Goal: Task Accomplishment & Management: Use online tool/utility

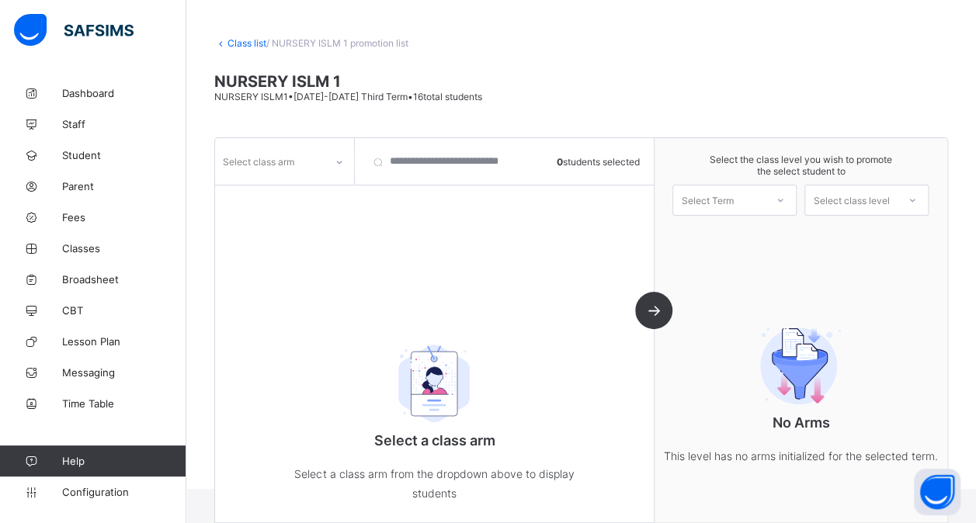
scroll to position [75, 0]
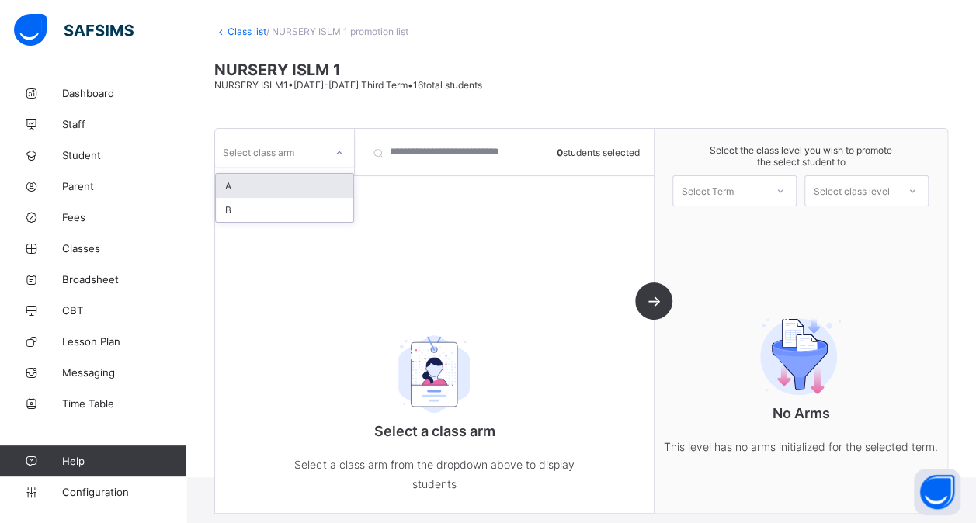
click at [336, 159] on div at bounding box center [339, 152] width 26 height 25
click at [320, 186] on div "A" at bounding box center [284, 186] width 137 height 24
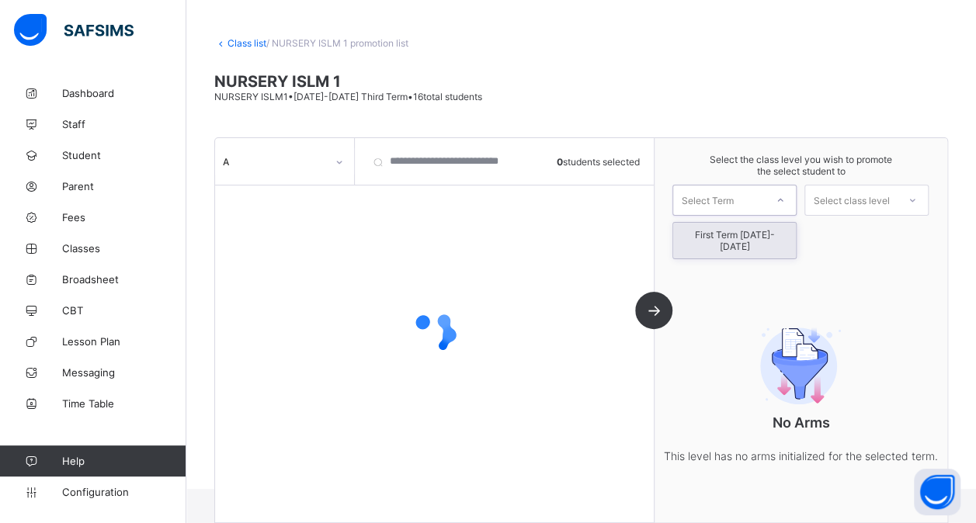
click at [786, 203] on div at bounding box center [780, 200] width 28 height 26
click at [771, 234] on div "First Term [DATE]-[DATE]" at bounding box center [734, 241] width 123 height 36
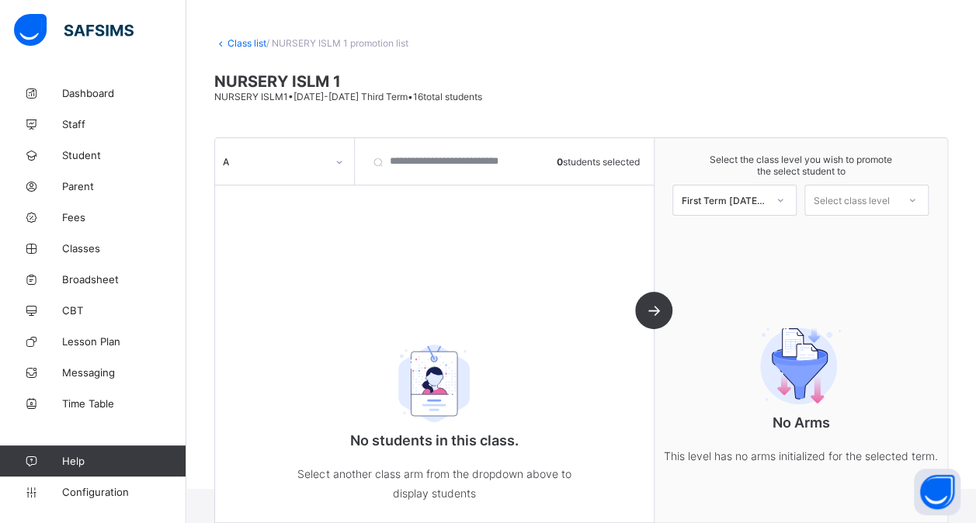
click at [649, 218] on div "A 0 students selected No students in this class. Select another class arm from …" at bounding box center [434, 330] width 439 height 384
click at [753, 109] on div "Class list / NURSERY ISLM 1 promotion list NURSERY ISLM 1 NURSERY ISLM1 • [DATE…" at bounding box center [580, 251] width 789 height 475
click at [339, 168] on icon at bounding box center [339, 162] width 9 height 16
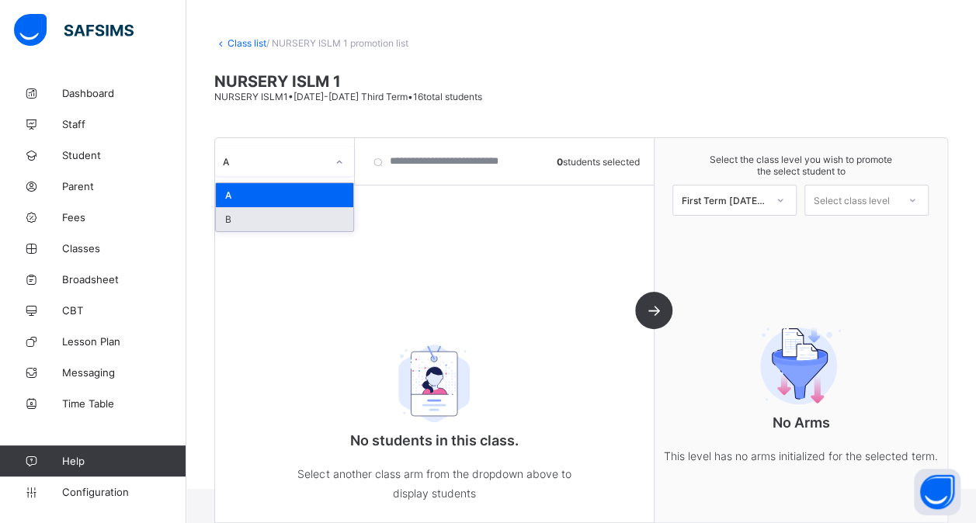
click at [294, 216] on div "B" at bounding box center [284, 219] width 137 height 24
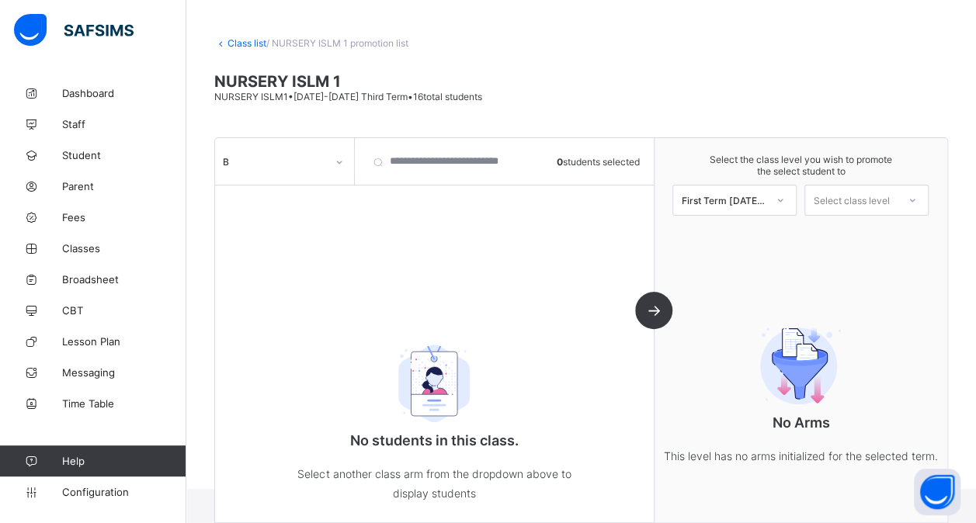
click at [622, 220] on div "B 0 students selected No students in this class. Select another class arm from …" at bounding box center [434, 330] width 439 height 384
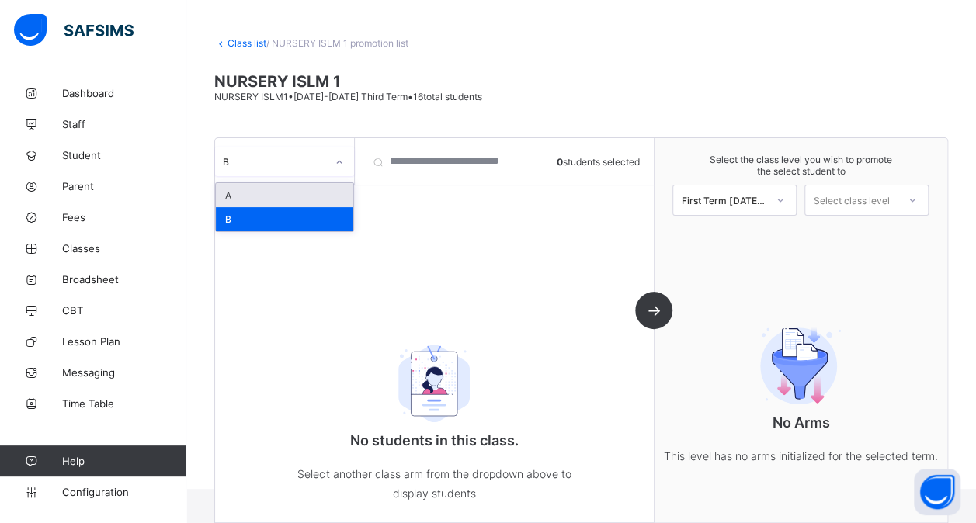
click at [342, 163] on icon at bounding box center [339, 162] width 9 height 16
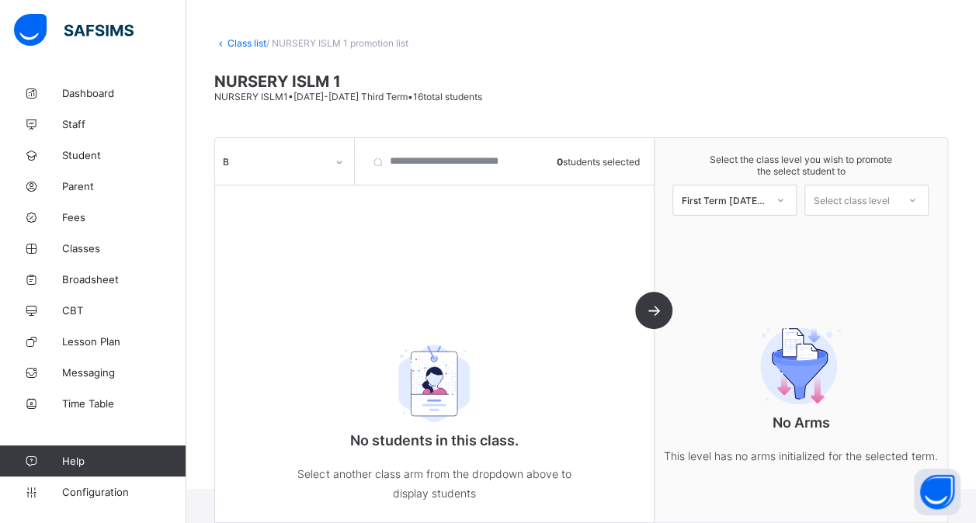
click at [309, 180] on div "B" at bounding box center [285, 161] width 140 height 47
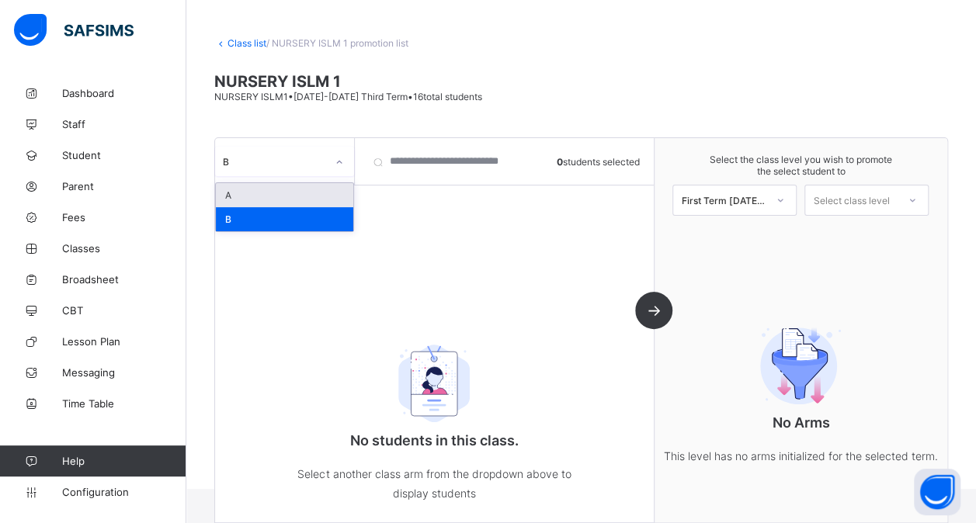
click at [331, 165] on div at bounding box center [339, 162] width 26 height 25
click at [298, 197] on div "A" at bounding box center [284, 195] width 137 height 24
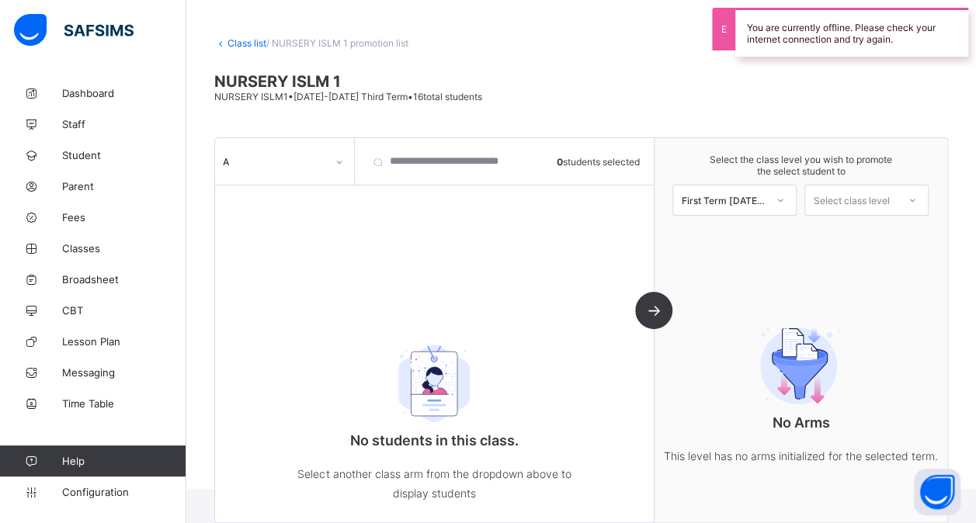
click at [303, 146] on div "A" at bounding box center [285, 161] width 140 height 47
click at [317, 170] on div "A" at bounding box center [269, 162] width 109 height 22
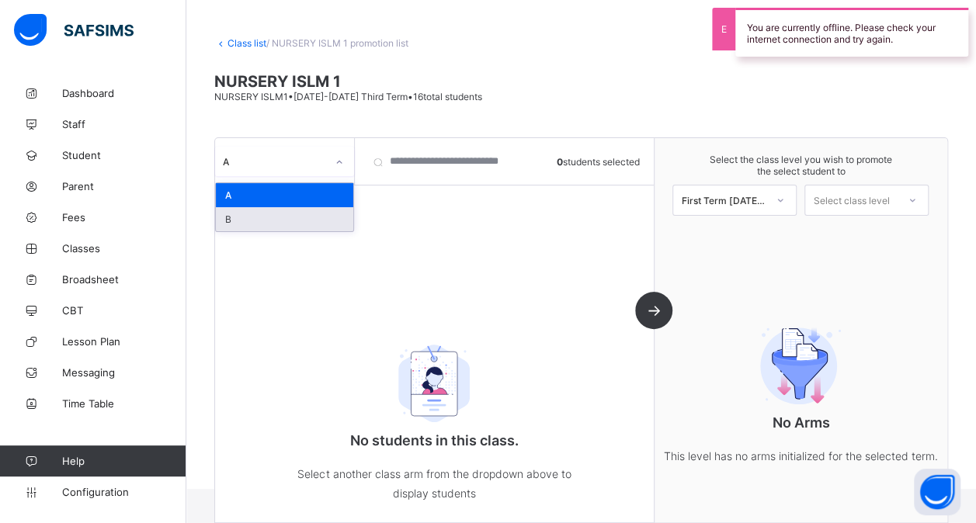
click at [290, 218] on div "B" at bounding box center [284, 219] width 137 height 24
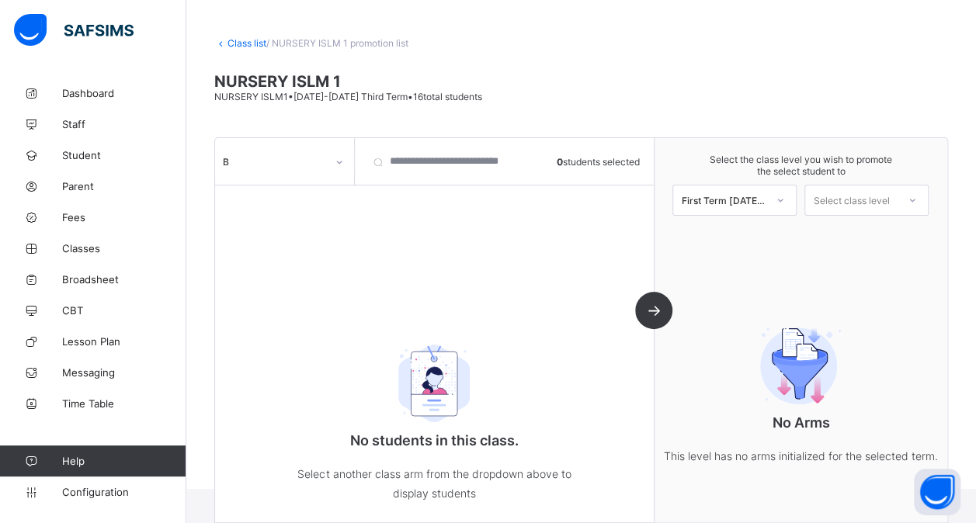
click at [550, 256] on div "B 0 students selected No students in this class. Select another class arm from …" at bounding box center [434, 330] width 439 height 384
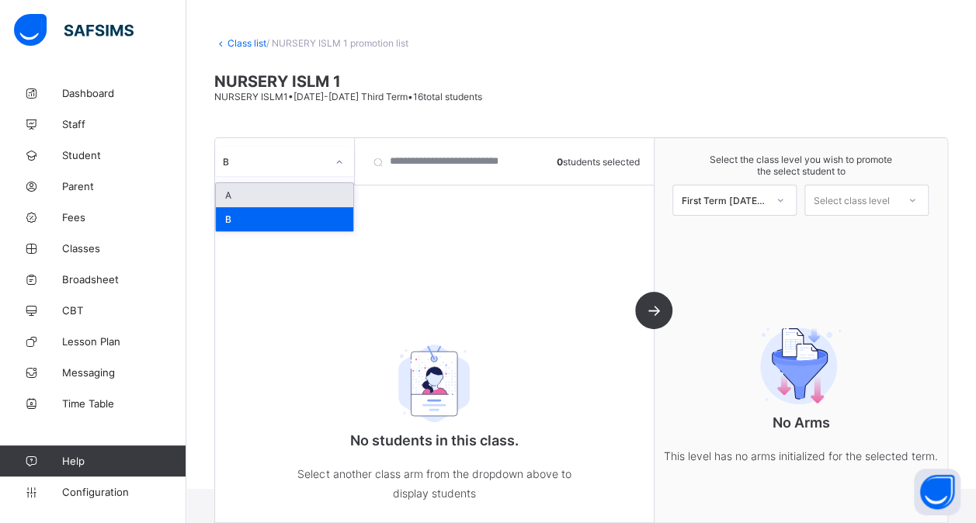
click at [340, 168] on icon at bounding box center [339, 162] width 9 height 16
click at [312, 198] on div "A" at bounding box center [284, 195] width 137 height 24
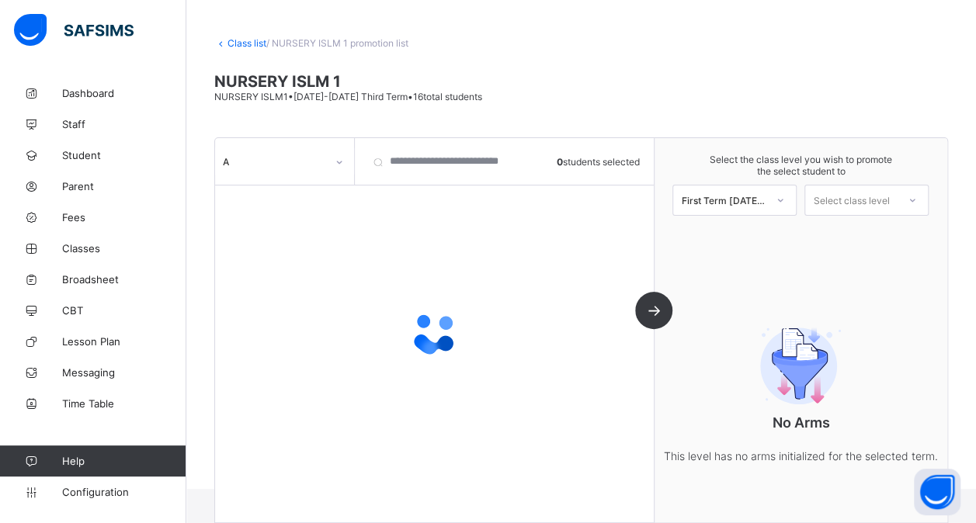
click at [608, 258] on div at bounding box center [434, 333] width 439 height 295
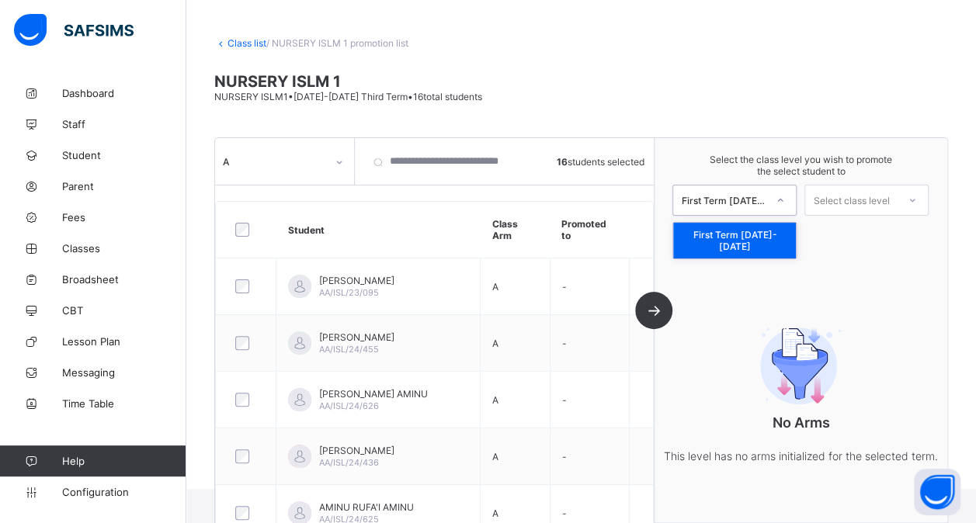
click at [785, 199] on icon at bounding box center [779, 200] width 9 height 16
click at [758, 237] on div "First Term [DATE]-[DATE]" at bounding box center [734, 241] width 123 height 36
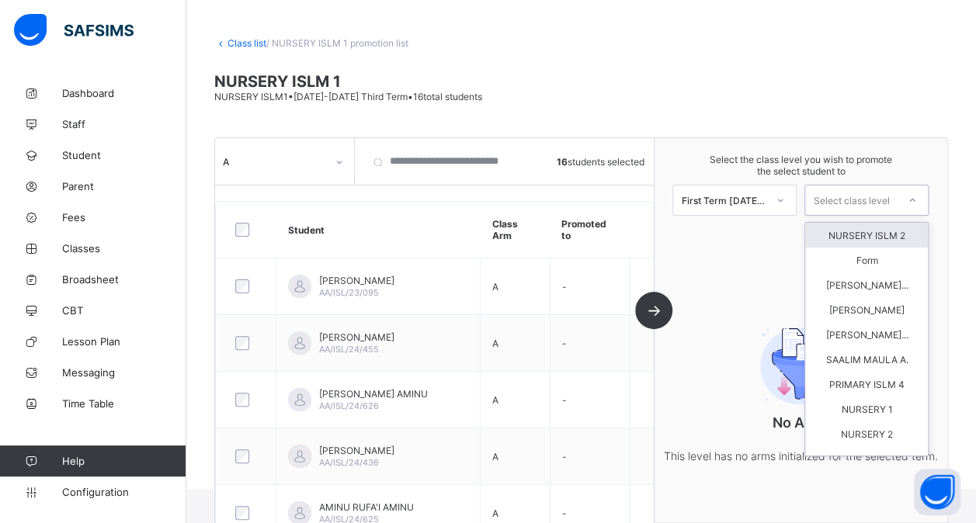
click at [896, 194] on div "Select class level" at bounding box center [851, 200] width 92 height 22
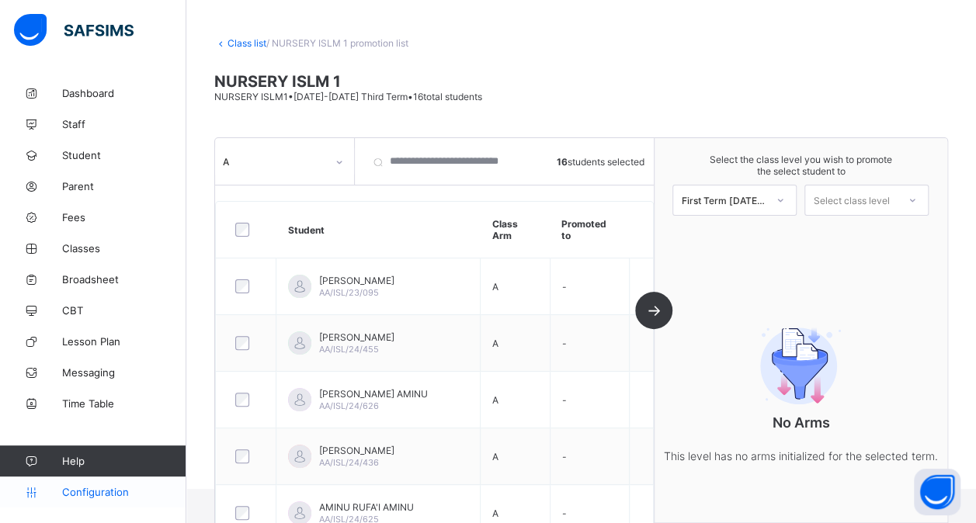
click at [95, 495] on span "Configuration" at bounding box center [123, 492] width 123 height 12
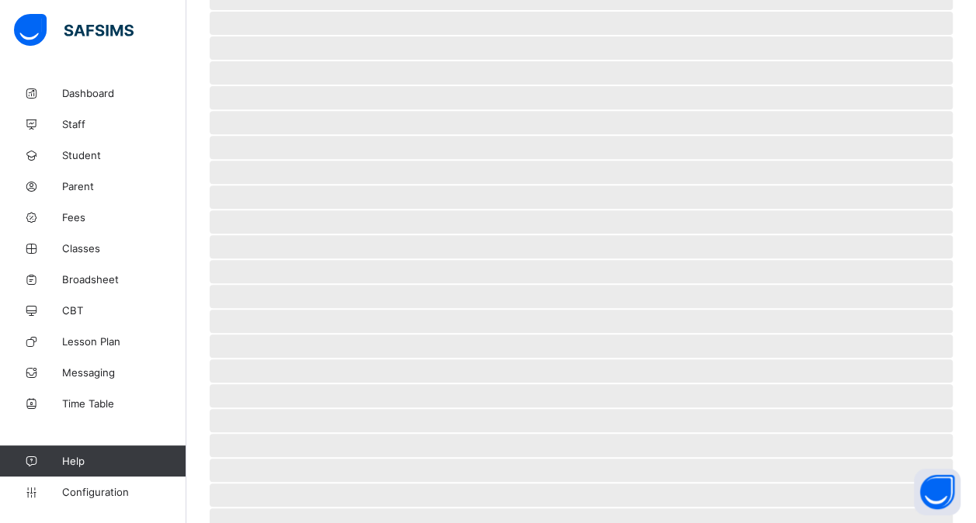
scroll to position [310, 0]
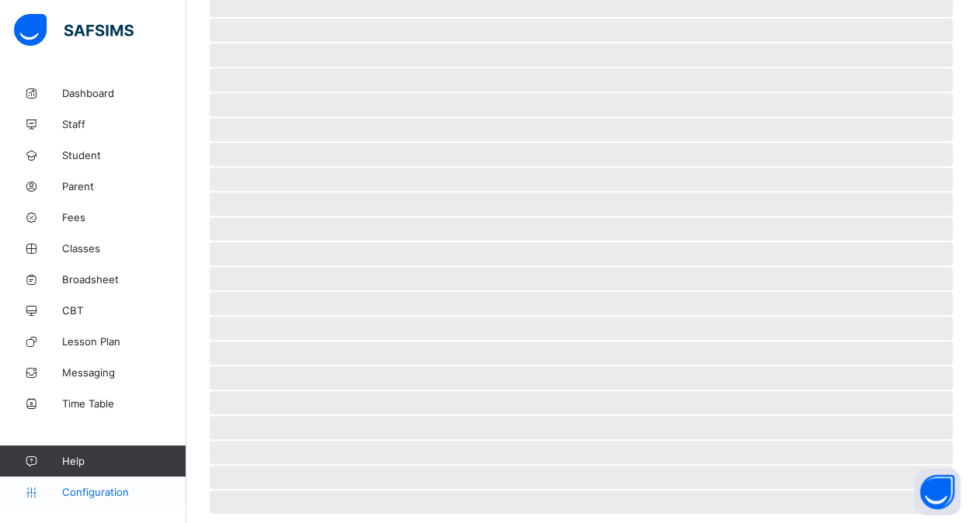
click at [120, 491] on span "Configuration" at bounding box center [123, 492] width 123 height 12
click at [101, 489] on span "Configuration" at bounding box center [123, 492] width 123 height 12
click at [806, 175] on span "‌" at bounding box center [581, 179] width 743 height 23
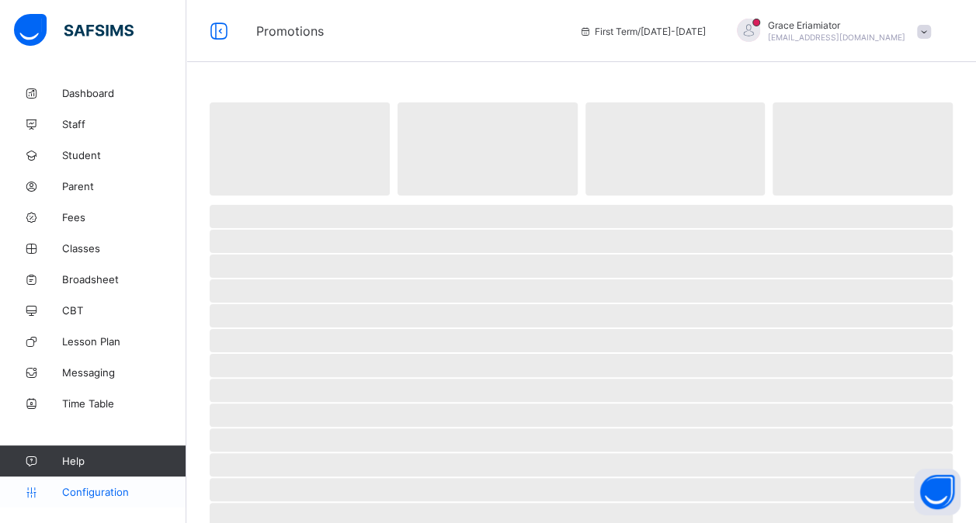
click at [106, 487] on span "Configuration" at bounding box center [123, 492] width 123 height 12
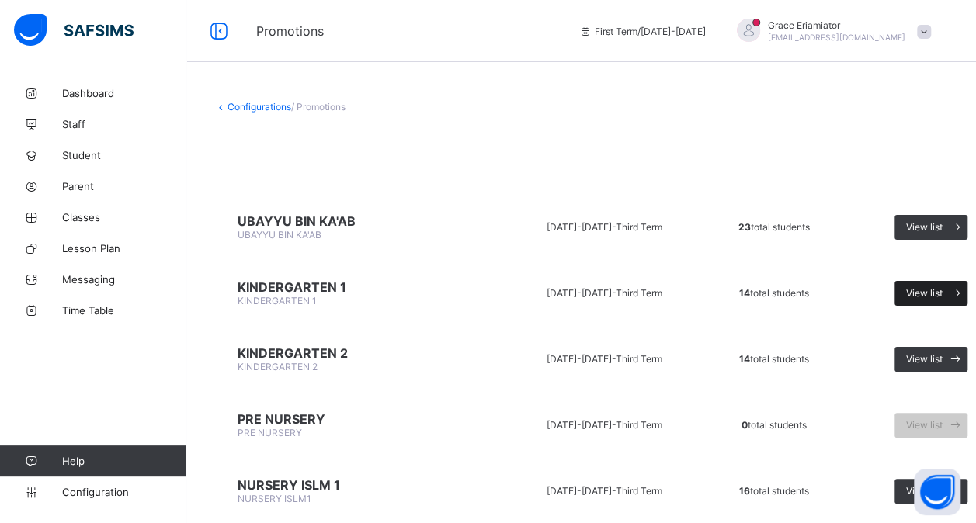
click at [938, 292] on span "View list" at bounding box center [924, 293] width 36 height 12
